Goal: Task Accomplishment & Management: Manage account settings

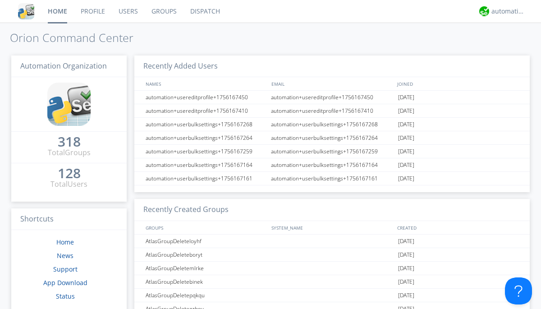
click at [128, 11] on link "Users" at bounding box center [128, 11] width 33 height 23
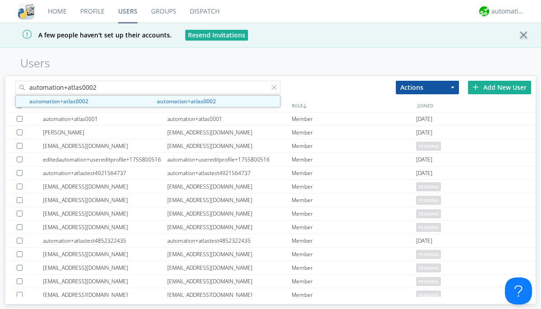
type input "automation+atlas0002"
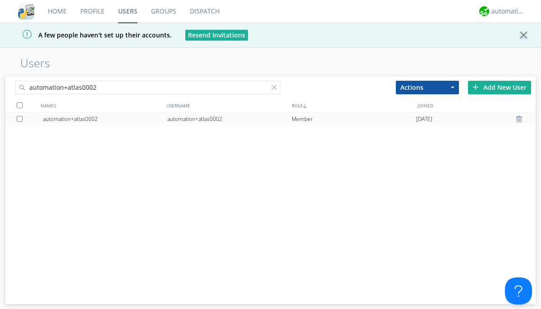
click at [229, 119] on div "automation+atlas0002" at bounding box center [229, 119] width 124 height 14
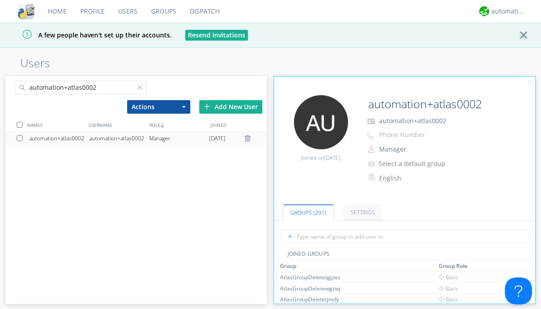
click at [414, 149] on button "Manager" at bounding box center [421, 149] width 90 height 13
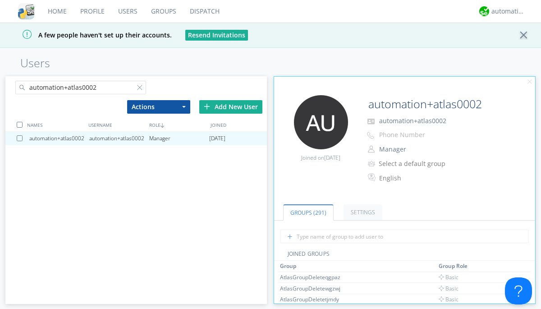
click at [0, 0] on link "Basic User" at bounding box center [0, 0] width 0 height 0
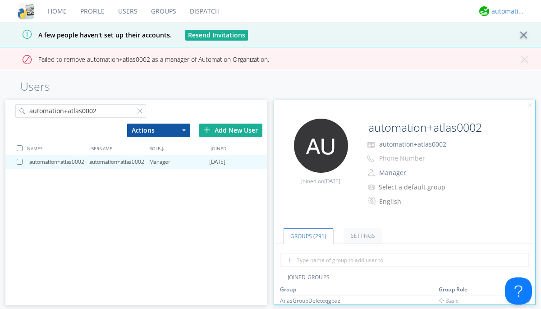
click at [506, 11] on div "automation+atlas" at bounding box center [508, 11] width 34 height 9
